Goal: Navigation & Orientation: Find specific page/section

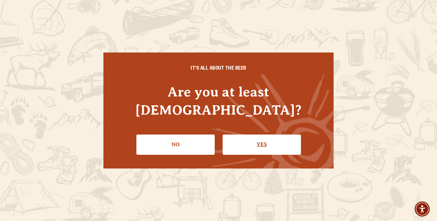
click at [250, 139] on link "Yes" at bounding box center [261, 145] width 78 height 20
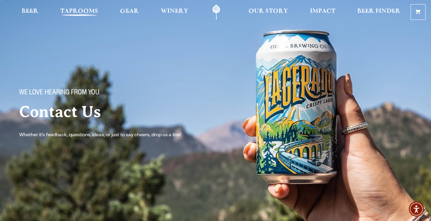
click at [78, 13] on span "Taprooms" at bounding box center [79, 11] width 38 height 5
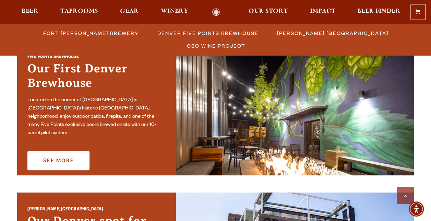
scroll to position [327, 0]
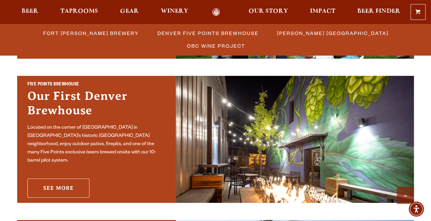
click at [39, 179] on link "See More" at bounding box center [58, 187] width 62 height 19
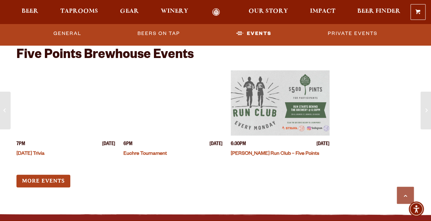
scroll to position [2081, 0]
